Goal: Communication & Community: Share content

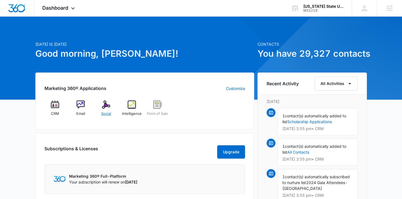
click at [103, 111] on span "Social" at bounding box center [106, 114] width 10 height 6
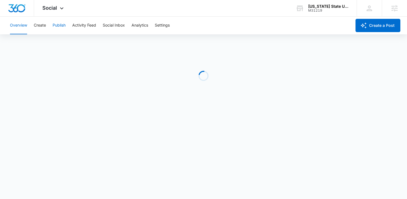
click at [55, 32] on button "Publish" at bounding box center [59, 26] width 13 height 18
click at [47, 38] on button "Schedules" at bounding box center [42, 42] width 19 height 15
click at [46, 27] on div "Overview Create Publish Activity Feed Social Inbox Analytics Settings" at bounding box center [177, 26] width 340 height 18
click at [20, 47] on button "Calendar" at bounding box center [18, 42] width 16 height 15
click at [41, 28] on button "Create" at bounding box center [40, 26] width 12 height 18
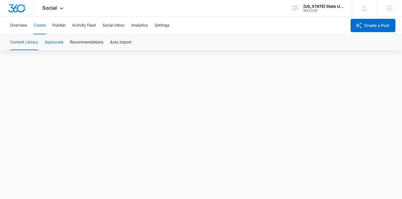
click at [56, 48] on button "Approvals" at bounding box center [54, 42] width 19 height 15
